Goal: Download file/media

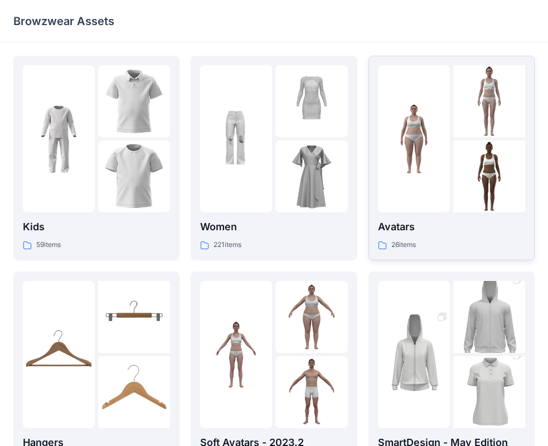
click at [478, 128] on img at bounding box center [489, 101] width 72 height 72
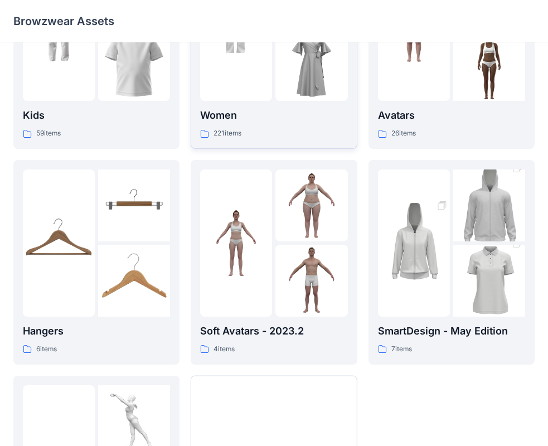
scroll to position [277, 0]
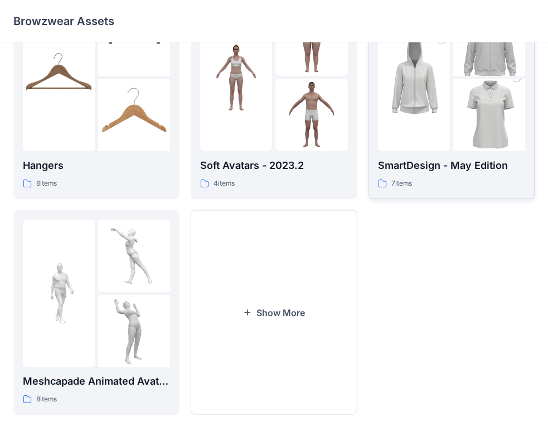
click at [469, 131] on img at bounding box center [489, 115] width 72 height 108
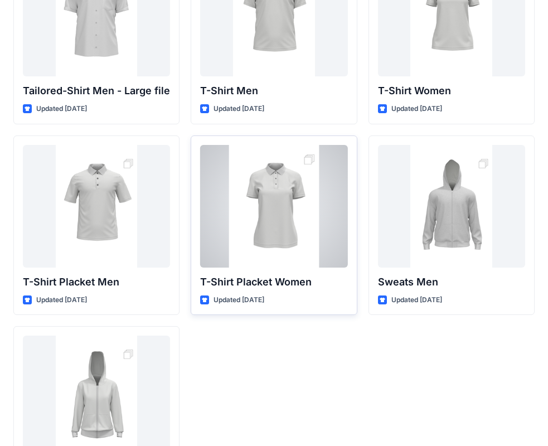
scroll to position [185, 0]
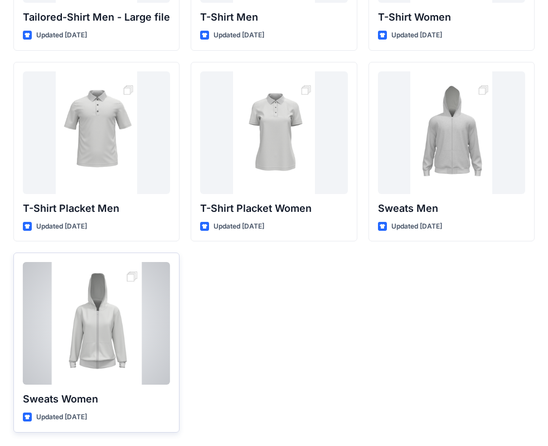
click at [105, 307] on div at bounding box center [96, 323] width 147 height 123
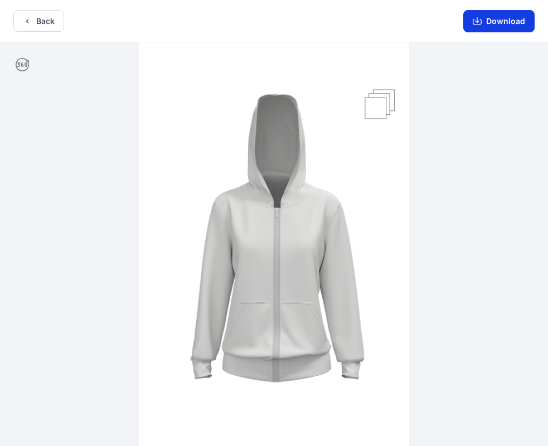
click at [483, 19] on button "Download" at bounding box center [498, 21] width 71 height 22
